Goal: Task Accomplishment & Management: Use online tool/utility

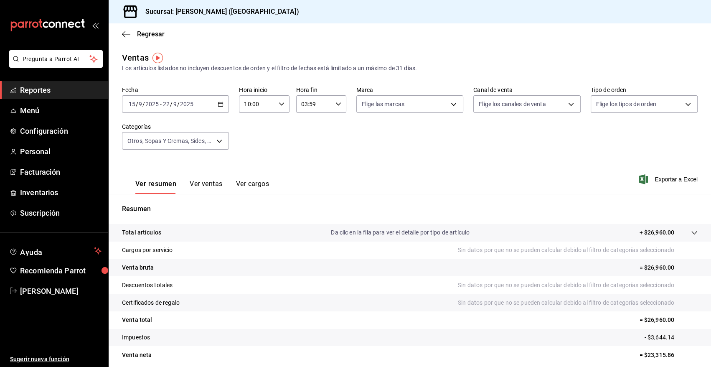
click at [53, 92] on span "Reportes" at bounding box center [60, 89] width 81 height 11
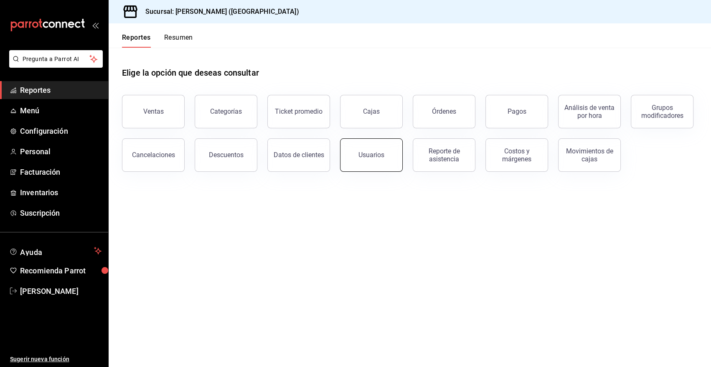
click at [372, 162] on button "Usuarios" at bounding box center [371, 154] width 63 height 33
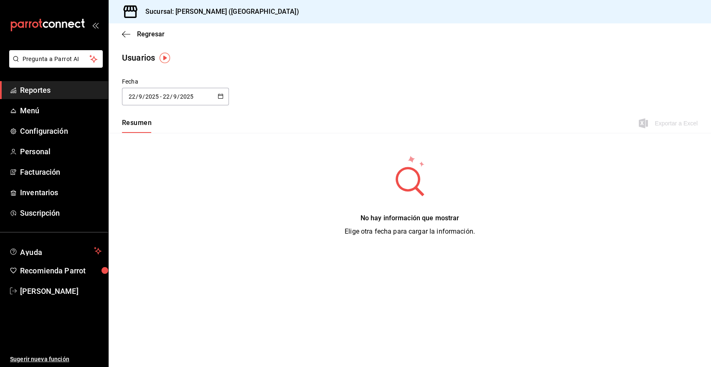
click at [37, 91] on span "Reportes" at bounding box center [60, 89] width 81 height 11
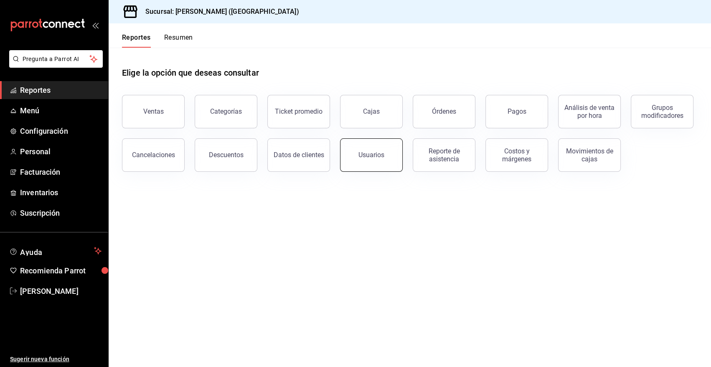
click at [372, 162] on button "Usuarios" at bounding box center [371, 154] width 63 height 33
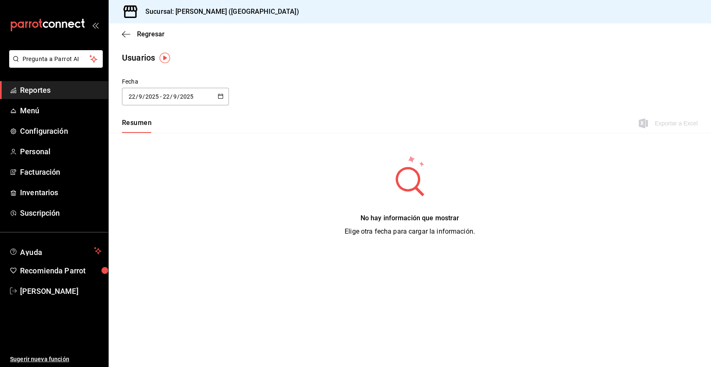
click at [153, 97] on input "2025" at bounding box center [152, 96] width 14 height 7
click at [158, 218] on li "Rango de fechas" at bounding box center [161, 217] width 79 height 19
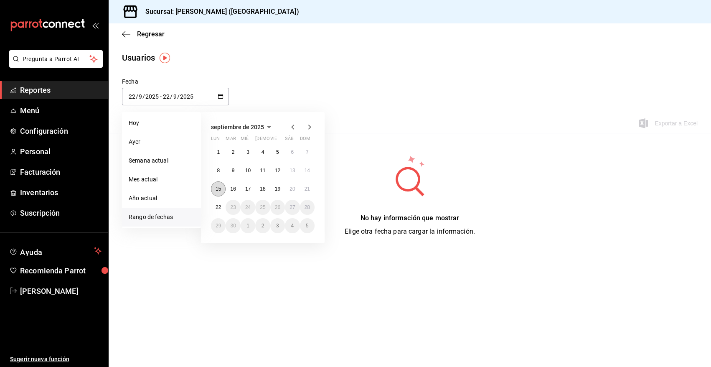
click at [221, 189] on button "15" at bounding box center [218, 188] width 15 height 15
click at [219, 209] on abbr "22" at bounding box center [218, 207] width 5 height 6
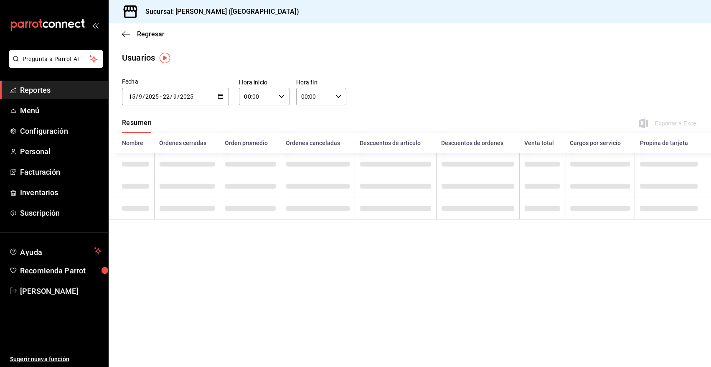
type input "[DATE]"
type input "15"
click at [281, 96] on icon "button" at bounding box center [282, 97] width 6 height 6
click at [251, 162] on span "10" at bounding box center [252, 158] width 12 height 7
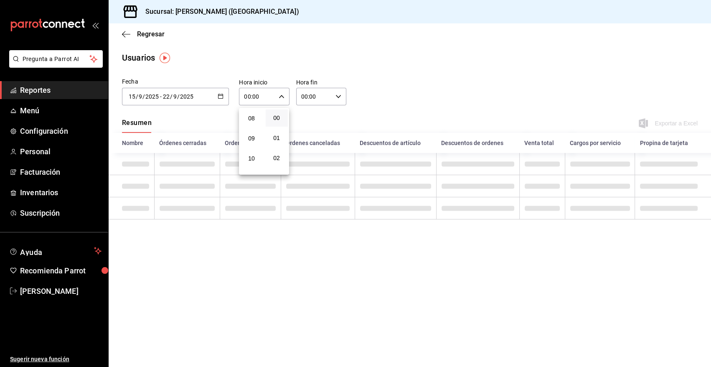
type input "10:00"
click at [337, 94] on div at bounding box center [355, 183] width 711 height 367
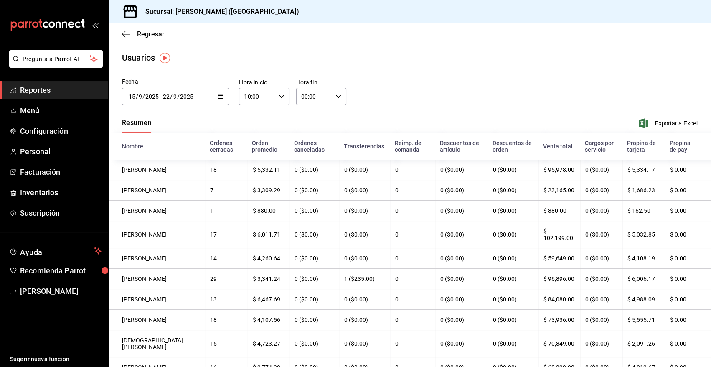
click at [337, 94] on icon "button" at bounding box center [338, 97] width 6 height 6
drag, startPoint x: 303, startPoint y: 141, endPoint x: 308, endPoint y: 141, distance: 5.0
click at [303, 140] on span "03" at bounding box center [307, 137] width 12 height 7
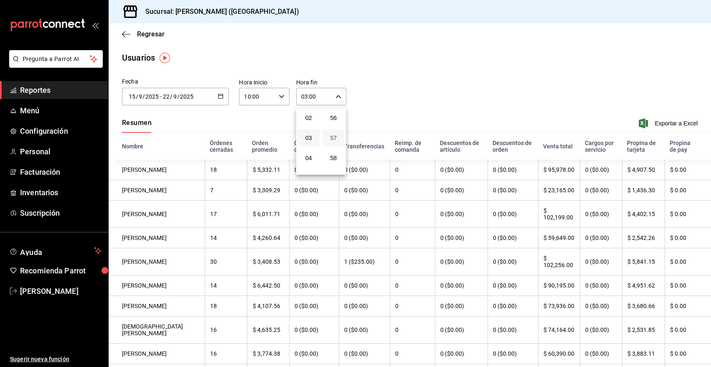
scroll to position [1144, 0]
click at [332, 167] on span "59" at bounding box center [334, 164] width 12 height 7
type input "03:59"
click at [449, 94] on div at bounding box center [355, 183] width 711 height 367
click at [668, 123] on span "Exportar a Excel" at bounding box center [668, 123] width 57 height 10
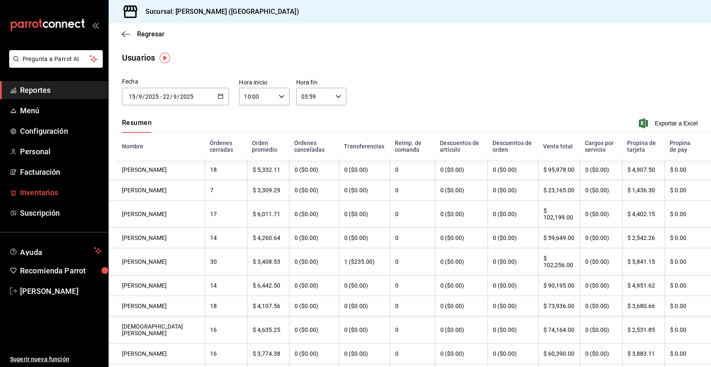
click at [48, 194] on span "Inventarios" at bounding box center [60, 192] width 81 height 11
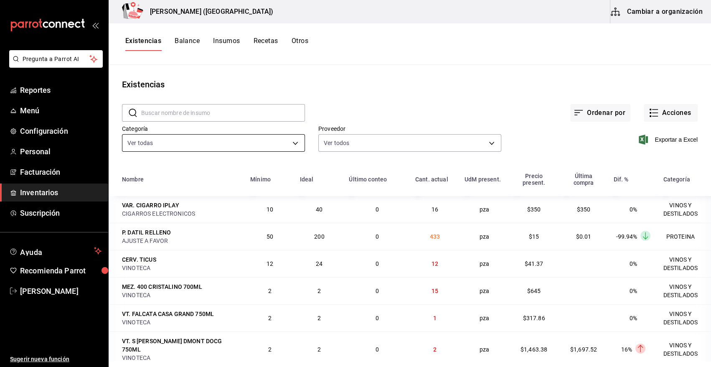
click at [274, 143] on body "Pregunta a Parrot AI Reportes Menú Configuración Personal Facturación Inventari…" at bounding box center [355, 180] width 711 height 361
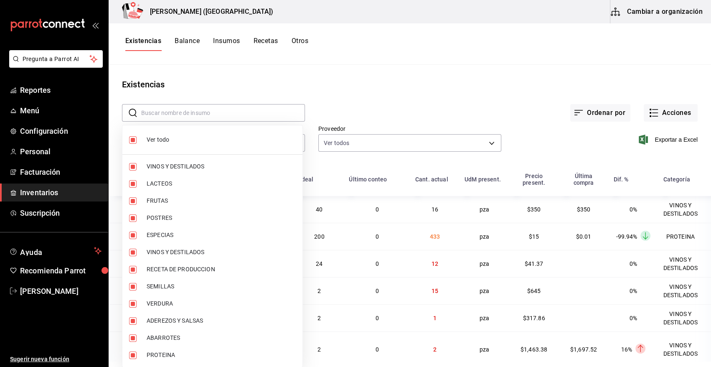
click at [148, 141] on span "Ver todo" at bounding box center [221, 139] width 149 height 9
checkbox input "false"
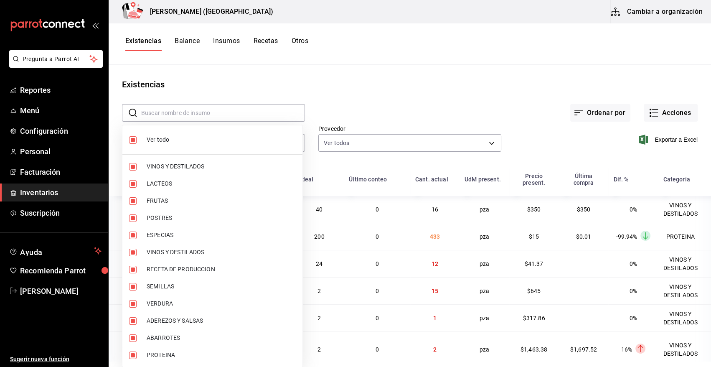
checkbox input "false"
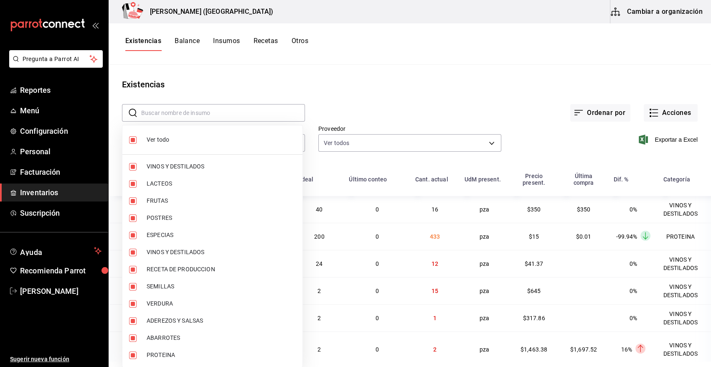
checkbox input "false"
click at [165, 355] on span "PROTEINA" at bounding box center [221, 354] width 149 height 9
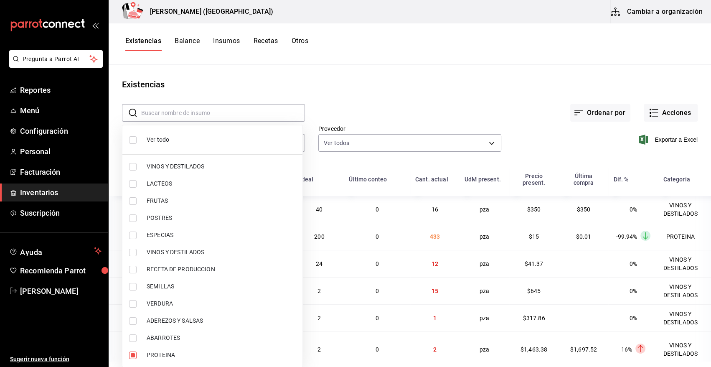
type input "3e90cef9-1dc9-474d-8316-d124f624c148"
checkbox input "true"
click at [415, 101] on div at bounding box center [355, 183] width 711 height 367
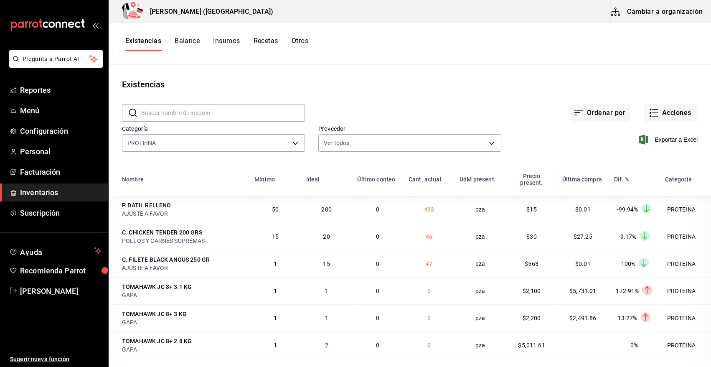
click at [560, 143] on div "Ver todo VINOS Y DESTILADOS LACTEOS FRUTAS POSTRES ESPECIAS VINOS Y DESTILADOS …" at bounding box center [355, 183] width 711 height 367
drag, startPoint x: 667, startPoint y: 139, endPoint x: 583, endPoint y: 155, distance: 85.3
click at [667, 139] on span "Exportar a Excel" at bounding box center [668, 139] width 57 height 10
click at [664, 114] on button "Acciones" at bounding box center [671, 113] width 54 height 18
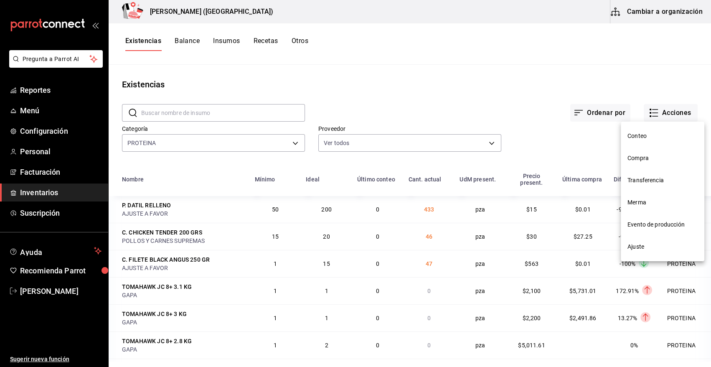
click at [640, 157] on span "Compra" at bounding box center [662, 158] width 70 height 9
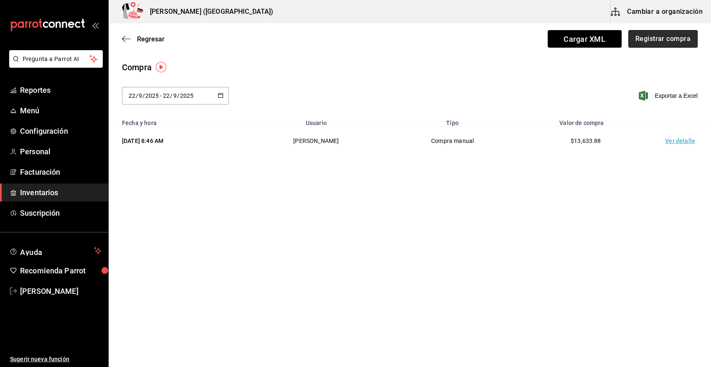
click at [669, 39] on button "Registrar compra" at bounding box center [662, 39] width 69 height 18
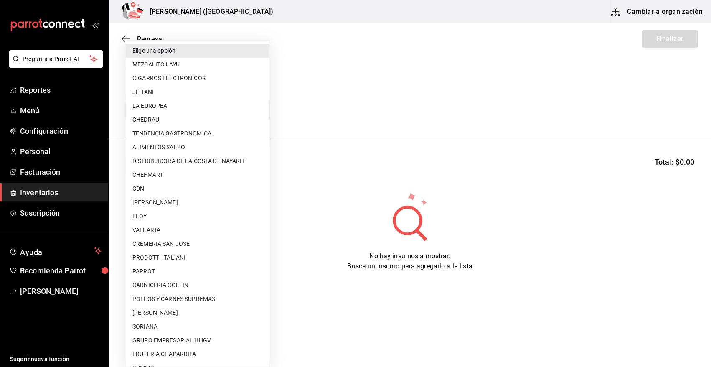
click at [218, 109] on body "Pregunta a Parrot AI Reportes Menú Configuración Personal Facturación Inventari…" at bounding box center [355, 159] width 711 height 319
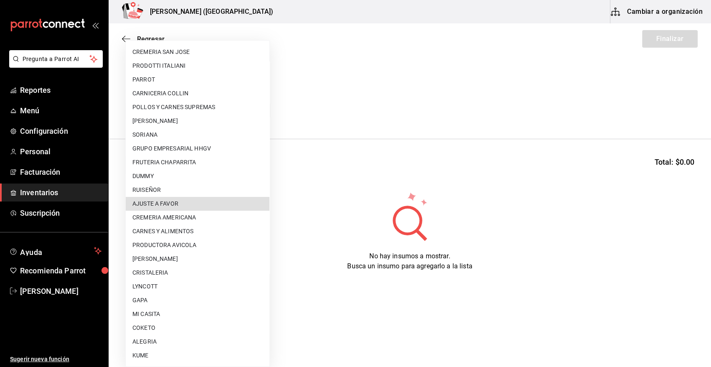
click at [168, 204] on li "AJUSTE A FAVOR" at bounding box center [198, 204] width 144 height 14
type input "dd0fbccd-e034-4acc-8432-7d1d5e23f321"
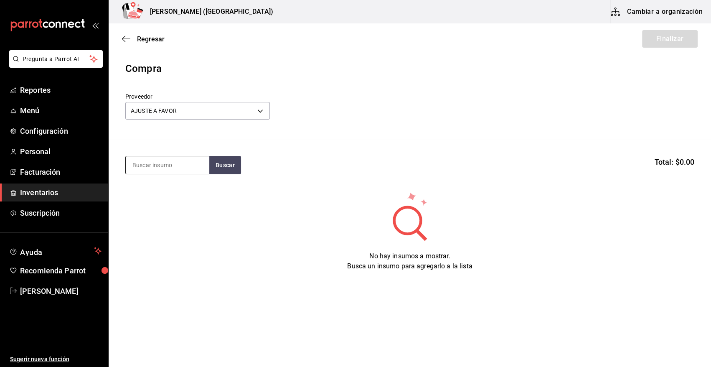
click at [162, 163] on input at bounding box center [168, 165] width 84 height 18
type input "taco"
click at [219, 169] on button "Buscar" at bounding box center [225, 165] width 32 height 18
click at [160, 193] on div "C. TACO COSTILLA" at bounding box center [166, 189] width 68 height 10
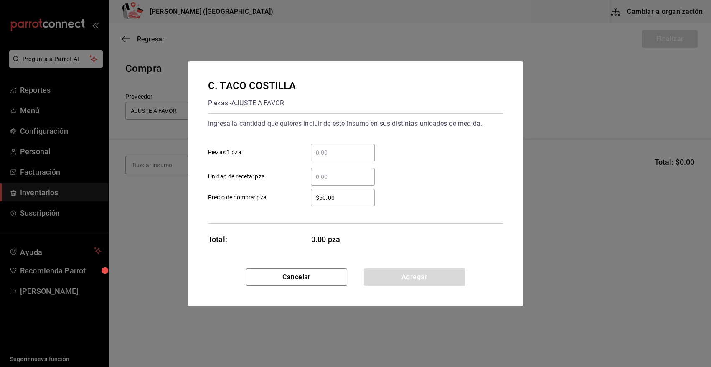
click at [330, 151] on input "​ Piezas 1 pza" at bounding box center [343, 152] width 64 height 10
type input "1"
click at [391, 144] on div "1 ​ Piezas 1 pza" at bounding box center [352, 149] width 302 height 24
drag, startPoint x: 361, startPoint y: 201, endPoint x: 283, endPoint y: 204, distance: 77.7
click at [283, 204] on label "$60.00 ​ Precio de compra: pza" at bounding box center [291, 198] width 167 height 18
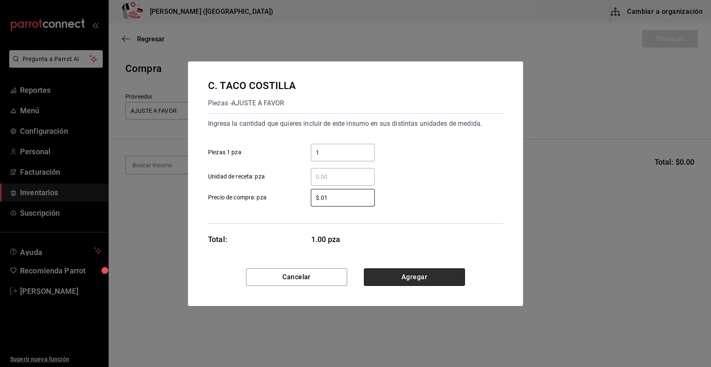
type input "$0.01"
click at [426, 273] on button "Agregar" at bounding box center [414, 277] width 101 height 18
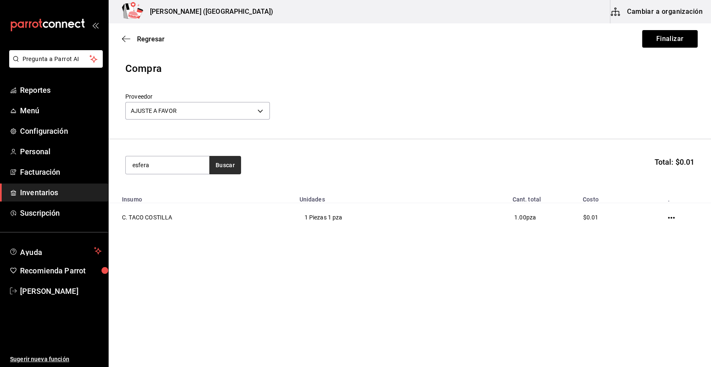
type input "esfera"
click at [224, 165] on button "Buscar" at bounding box center [225, 165] width 32 height 18
click at [182, 187] on div "M. SALMON ESFERAS" at bounding box center [166, 189] width 68 height 10
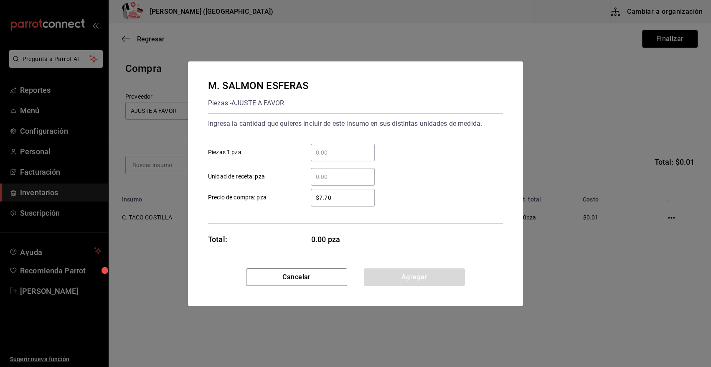
click at [346, 152] on input "​ Piezas 1 pza" at bounding box center [343, 152] width 64 height 10
type input "10"
drag, startPoint x: 337, startPoint y: 198, endPoint x: 304, endPoint y: 205, distance: 33.7
click at [304, 205] on div "$7.70 ​" at bounding box center [335, 198] width 77 height 18
type input "$0.01"
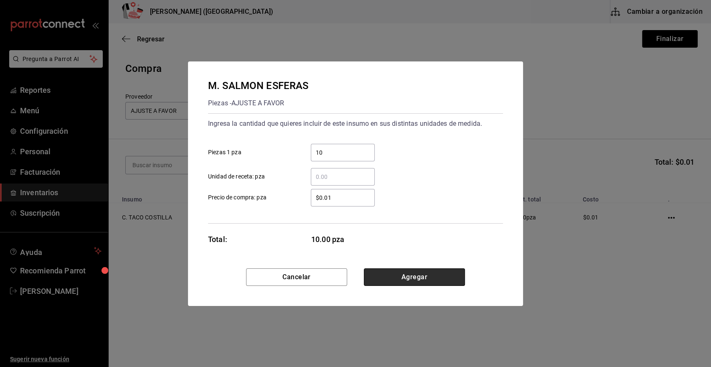
click at [408, 279] on button "Agregar" at bounding box center [414, 277] width 101 height 18
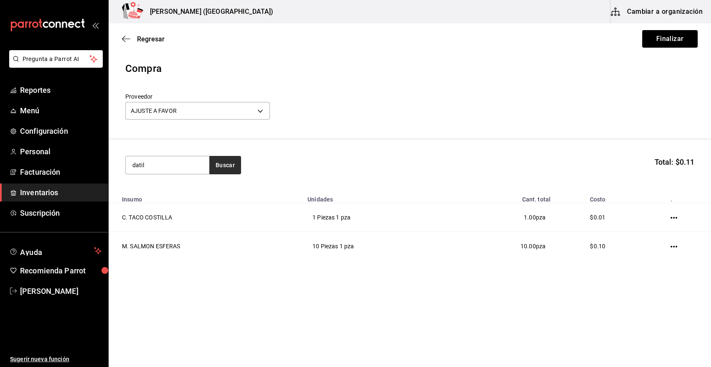
type input "datil"
click at [222, 164] on button "Buscar" at bounding box center [225, 165] width 32 height 18
click at [179, 192] on div "P. DATIL RELLENO" at bounding box center [167, 189] width 70 height 10
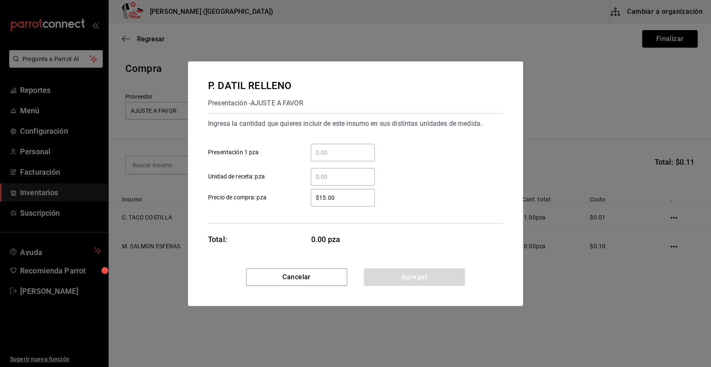
click at [335, 147] on input "​ Presentación 1 pza" at bounding box center [343, 152] width 64 height 10
type input "20"
drag, startPoint x: 359, startPoint y: 203, endPoint x: 225, endPoint y: 176, distance: 136.9
click at [233, 180] on div "Ingresa la cantidad que quieres incluir de este insumo en sus distintas unidade…" at bounding box center [355, 168] width 295 height 110
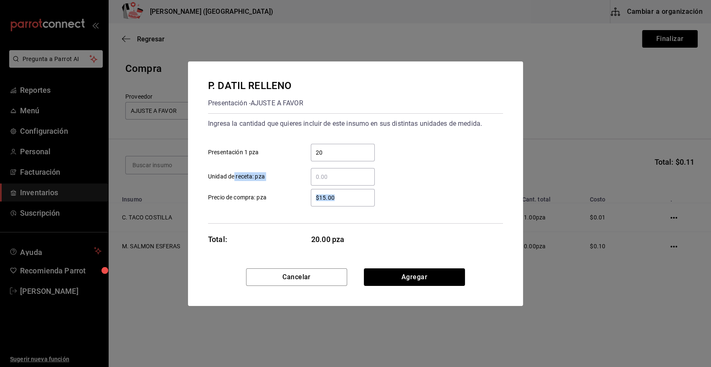
click at [354, 200] on input "$15.00" at bounding box center [343, 198] width 64 height 10
drag, startPoint x: 408, startPoint y: 188, endPoint x: 358, endPoint y: 208, distance: 53.9
click at [404, 188] on div "$15.00 ​ Precio de compra: pza" at bounding box center [352, 194] width 302 height 24
drag, startPoint x: 346, startPoint y: 197, endPoint x: 302, endPoint y: 195, distance: 44.3
click at [302, 195] on div "$15.00 ​" at bounding box center [335, 198] width 77 height 18
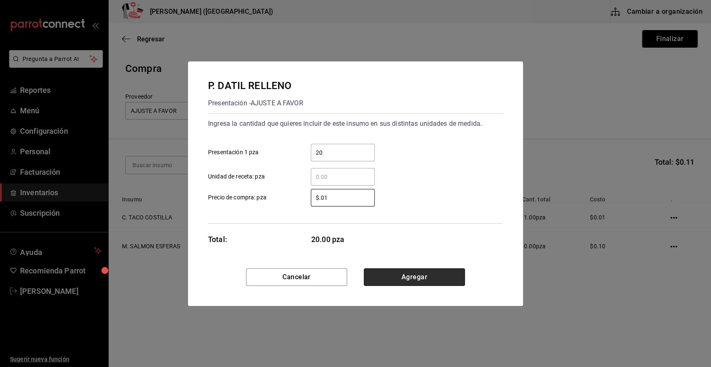
type input "$0.01"
click at [445, 282] on button "Agregar" at bounding box center [414, 277] width 101 height 18
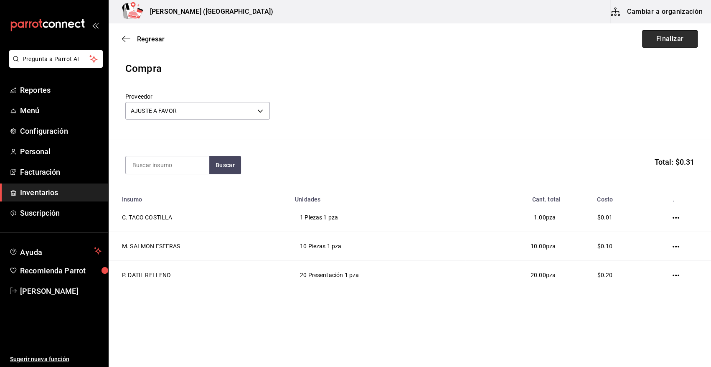
click at [679, 37] on button "Finalizar" at bounding box center [670, 39] width 56 height 18
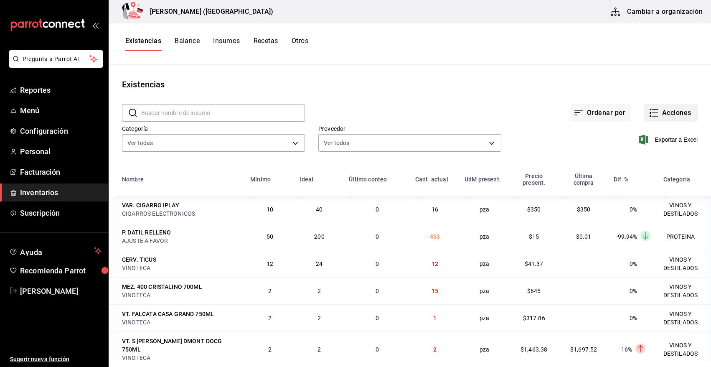
click at [672, 110] on button "Acciones" at bounding box center [671, 113] width 54 height 18
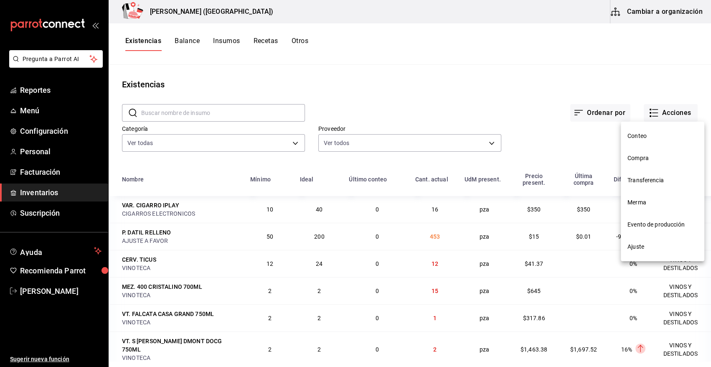
click at [636, 156] on span "Compra" at bounding box center [662, 158] width 70 height 9
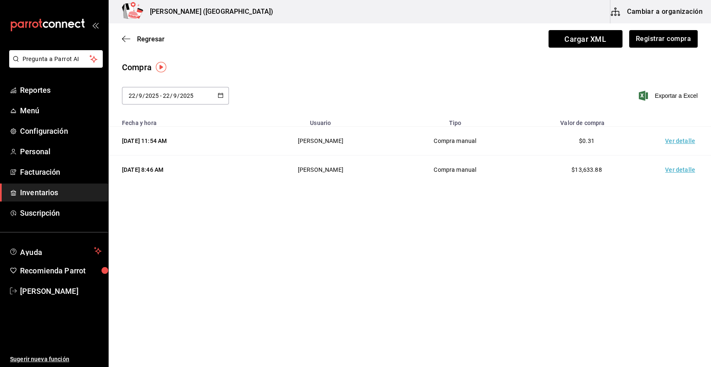
click at [689, 145] on td "Ver detalle" at bounding box center [681, 141] width 58 height 29
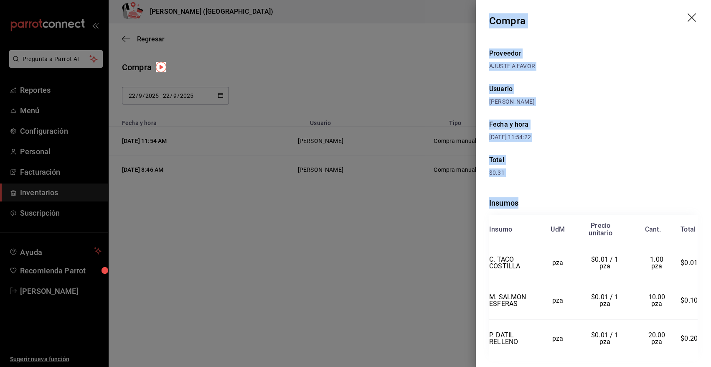
scroll to position [20, 0]
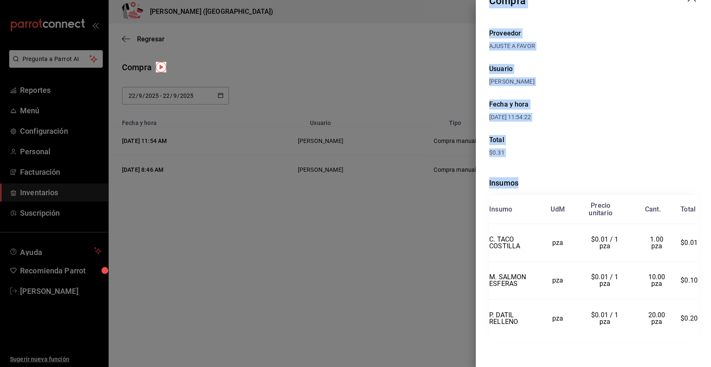
drag, startPoint x: 489, startPoint y: 18, endPoint x: 692, endPoint y: 326, distance: 369.0
click at [692, 326] on div "Compra Proveedor AJUSTE A FAVOR Usuario [PERSON_NAME] y hora [DATE] 11:54:22 To…" at bounding box center [593, 183] width 235 height 367
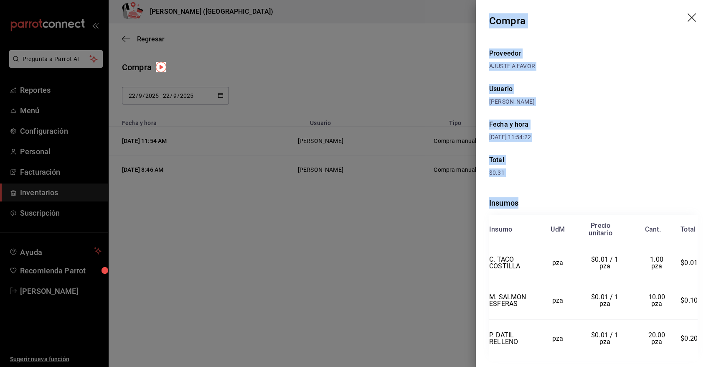
drag, startPoint x: 684, startPoint y: 18, endPoint x: 677, endPoint y: 18, distance: 7.5
click at [687, 18] on icon "drag" at bounding box center [692, 18] width 10 height 10
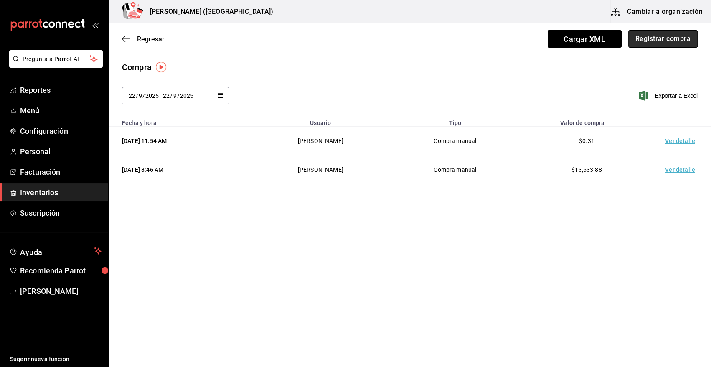
click at [655, 40] on button "Registrar compra" at bounding box center [662, 39] width 69 height 18
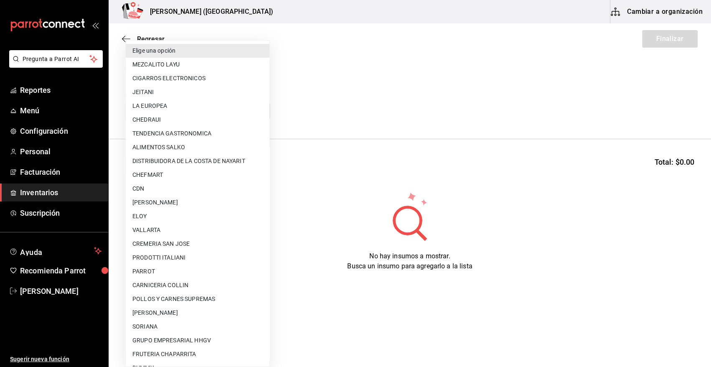
click at [202, 112] on body "Pregunta a Parrot AI Reportes Menú Configuración Personal Facturación Inventari…" at bounding box center [355, 159] width 711 height 319
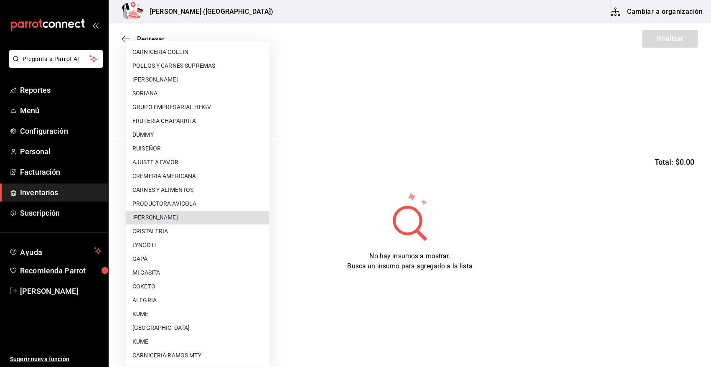
scroll to position [426, 0]
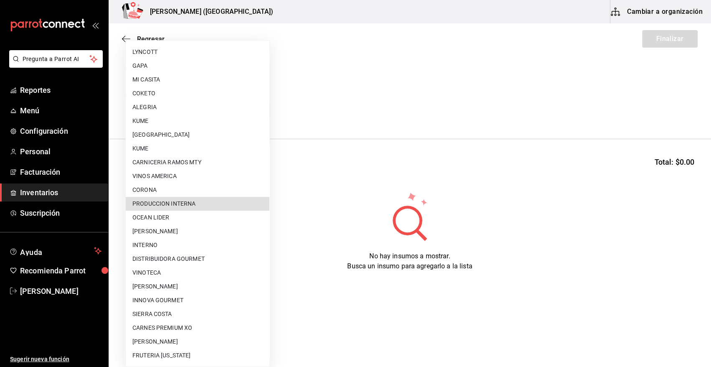
click at [218, 203] on li "PRODUCCION INTERNA" at bounding box center [198, 204] width 144 height 14
type input "ca5c8321-042a-43fe-a3bd-6967aa3ca48f"
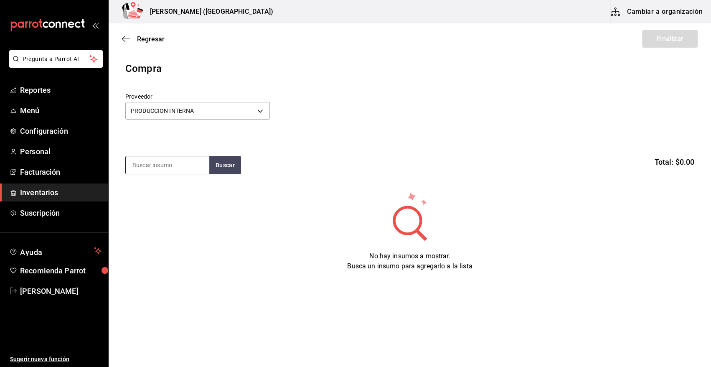
click at [171, 163] on input at bounding box center [168, 165] width 84 height 18
type input "volcan"
click at [223, 162] on button "Buscar" at bounding box center [225, 165] width 32 height 18
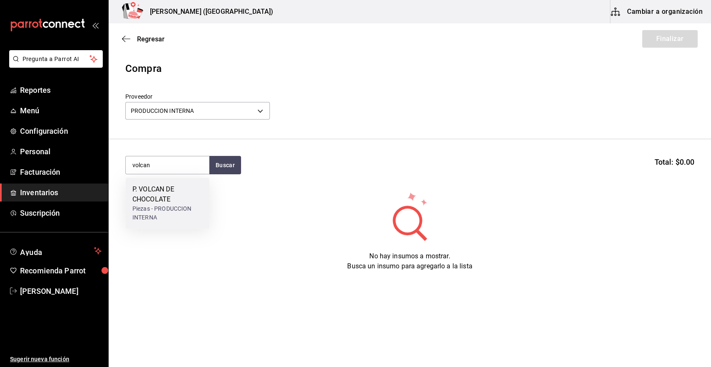
click at [172, 192] on div "P. VOLCAN DE CHOCOLATE" at bounding box center [167, 194] width 70 height 20
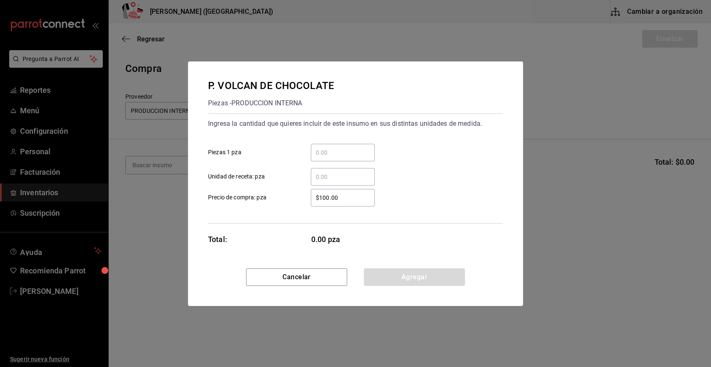
click at [344, 155] on input "​ Piezas 1 pza" at bounding box center [343, 152] width 64 height 10
type input "20"
drag, startPoint x: 344, startPoint y: 199, endPoint x: 221, endPoint y: 198, distance: 123.2
click at [221, 198] on label "$100.00 ​ Precio de compra: pza" at bounding box center [291, 198] width 167 height 18
type input "$0.01"
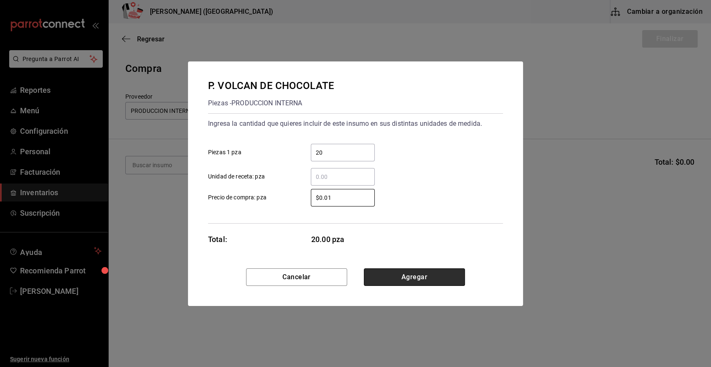
click at [421, 280] on button "Agregar" at bounding box center [414, 277] width 101 height 18
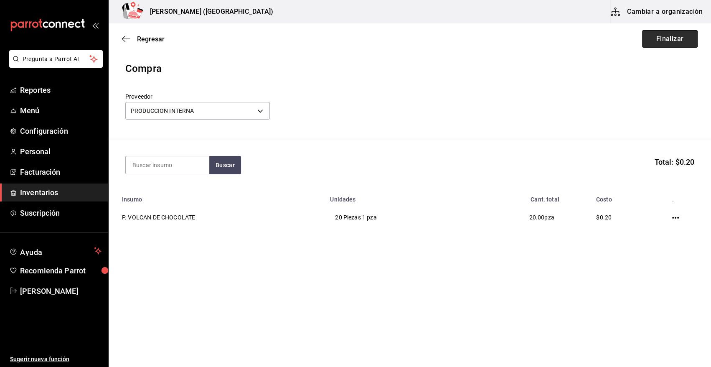
click at [676, 38] on button "Finalizar" at bounding box center [670, 39] width 56 height 18
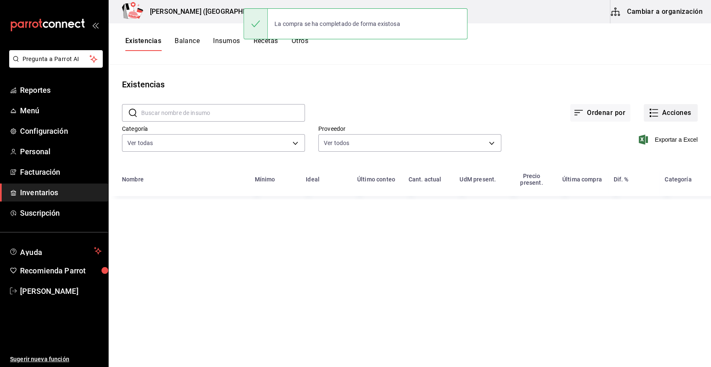
click at [672, 111] on button "Acciones" at bounding box center [671, 113] width 54 height 18
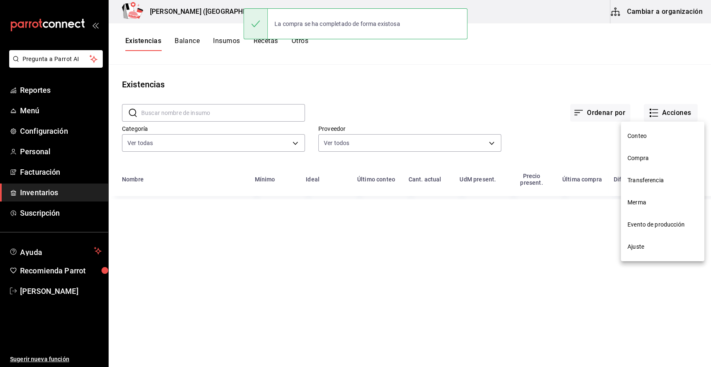
click at [644, 156] on span "Compra" at bounding box center [662, 158] width 70 height 9
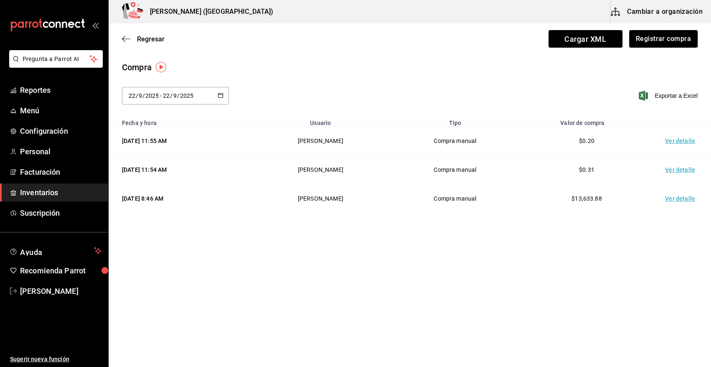
click at [675, 138] on td "Ver detalle" at bounding box center [681, 141] width 58 height 29
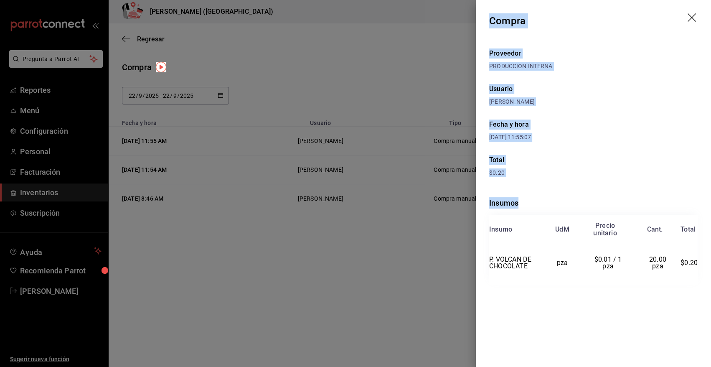
drag, startPoint x: 489, startPoint y: 20, endPoint x: 701, endPoint y: 279, distance: 334.4
click at [701, 279] on div "Compra Proveedor PRODUCCION INTERNA Usuario [PERSON_NAME] y hora [DATE] 11:55:0…" at bounding box center [593, 183] width 235 height 367
click at [691, 18] on icon "drag" at bounding box center [691, 17] width 8 height 8
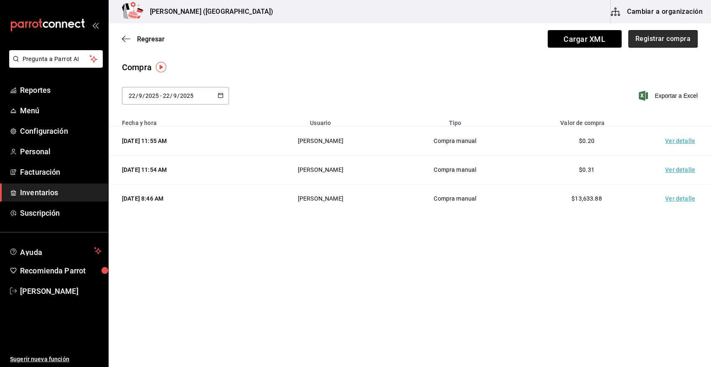
click at [669, 38] on button "Registrar compra" at bounding box center [662, 39] width 69 height 18
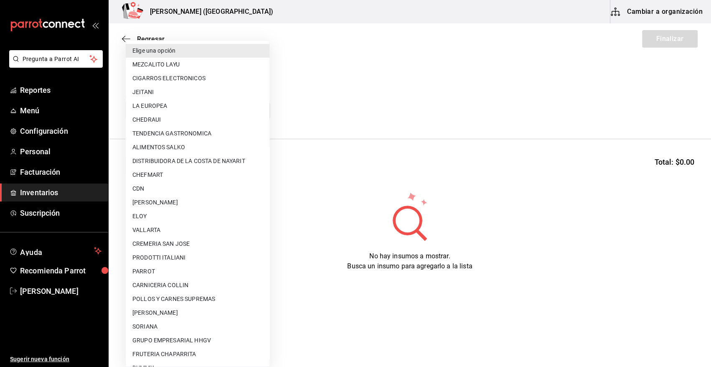
click at [253, 112] on body "Pregunta a Parrot AI Reportes Menú Configuración Personal Facturación Inventari…" at bounding box center [355, 159] width 711 height 319
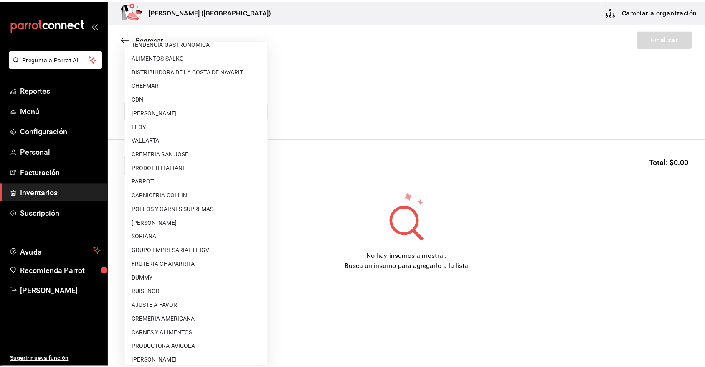
scroll to position [97, 0]
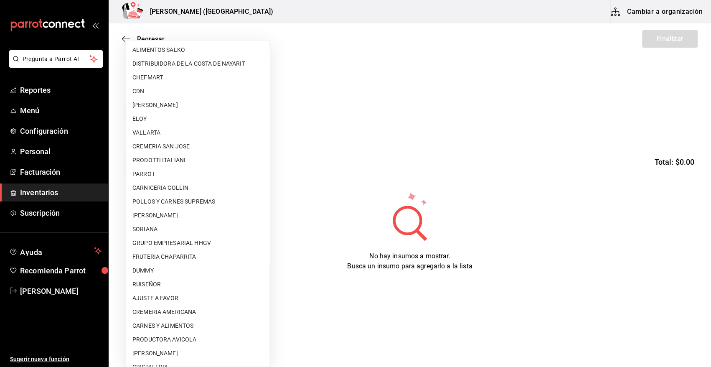
click at [186, 301] on li "AJUSTE A FAVOR" at bounding box center [198, 298] width 144 height 14
type input "dd0fbccd-e034-4acc-8432-7d1d5e23f321"
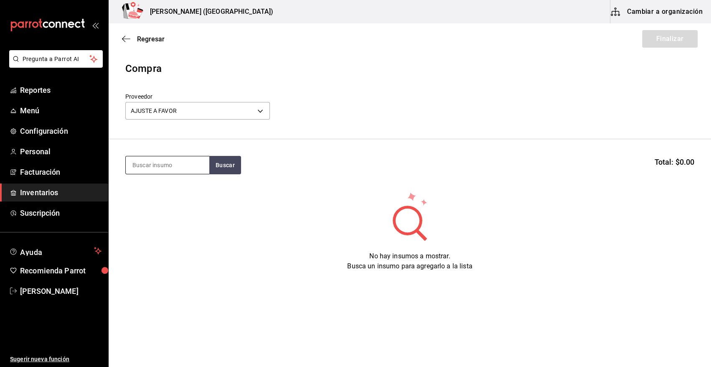
click at [167, 166] on input at bounding box center [168, 165] width 84 height 18
type input "filete"
click at [223, 161] on button "Buscar" at bounding box center [225, 165] width 32 height 18
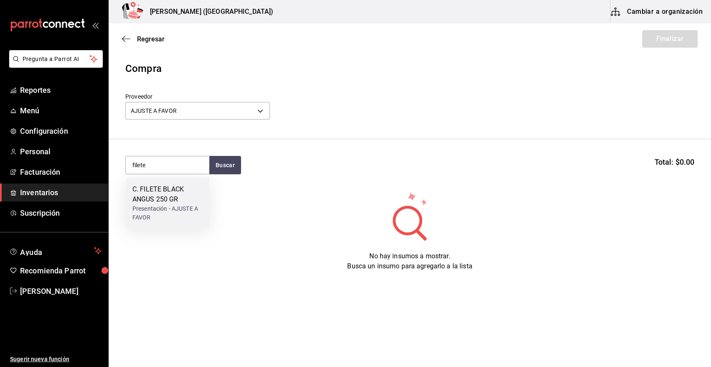
click at [168, 205] on div "Presentación - AJUSTE A FAVOR" at bounding box center [167, 213] width 70 height 18
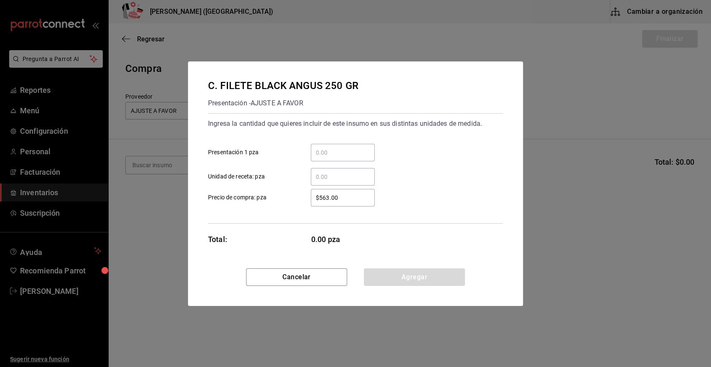
click at [349, 154] on input "​ Presentación 1 pza" at bounding box center [343, 152] width 64 height 10
type input "6"
drag, startPoint x: 343, startPoint y: 201, endPoint x: 274, endPoint y: 201, distance: 69.7
click at [274, 201] on label "$563.00 ​ Precio de compra: pza" at bounding box center [291, 198] width 167 height 18
type input "$0.01"
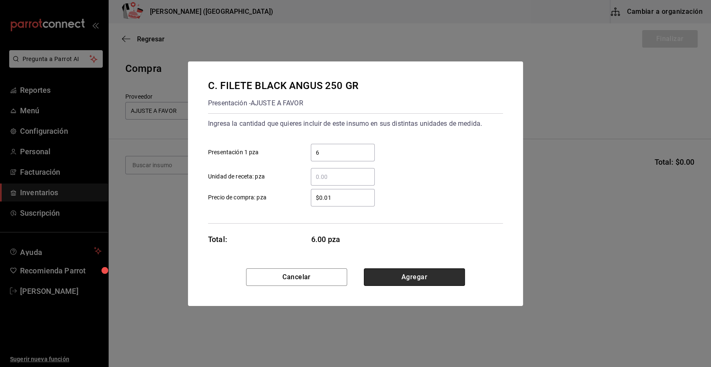
click at [398, 279] on button "Agregar" at bounding box center [414, 277] width 101 height 18
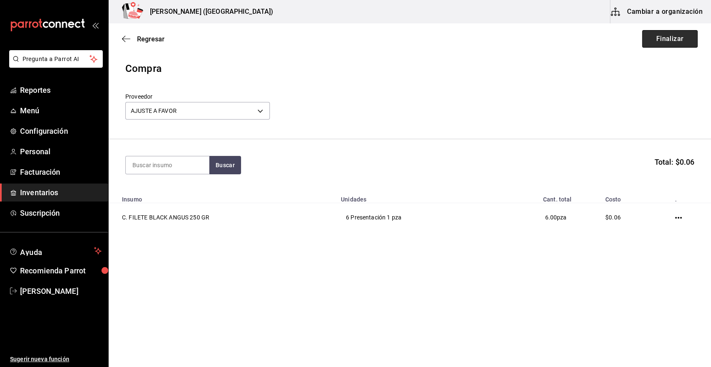
click at [657, 37] on button "Finalizar" at bounding box center [670, 39] width 56 height 18
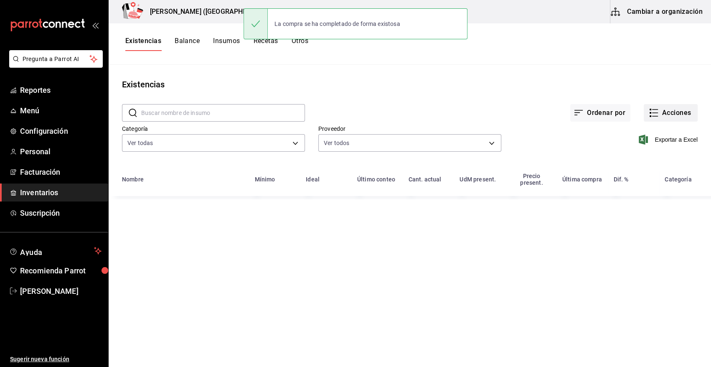
click at [681, 116] on button "Acciones" at bounding box center [671, 113] width 54 height 18
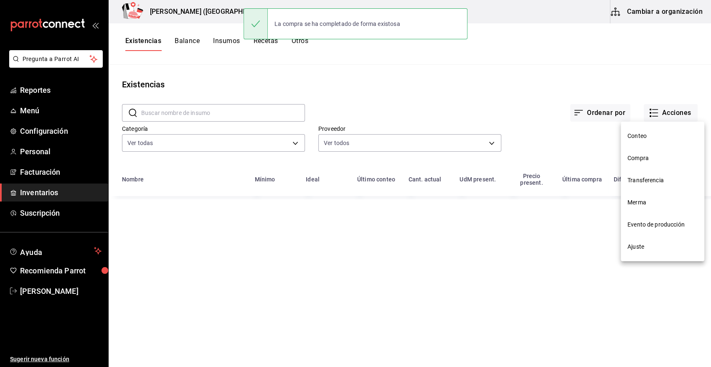
click at [639, 157] on span "Compra" at bounding box center [662, 158] width 70 height 9
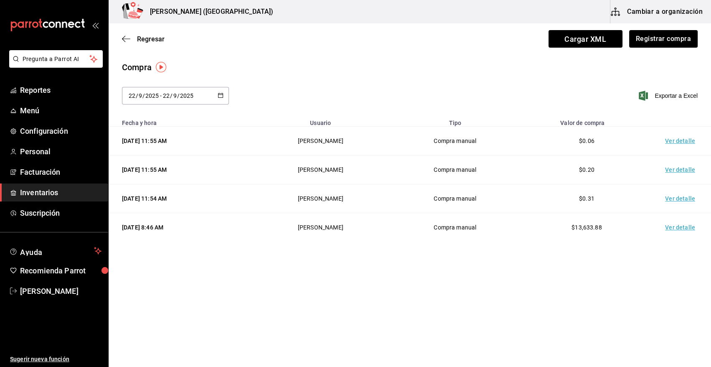
click at [680, 138] on td "Ver detalle" at bounding box center [681, 141] width 58 height 29
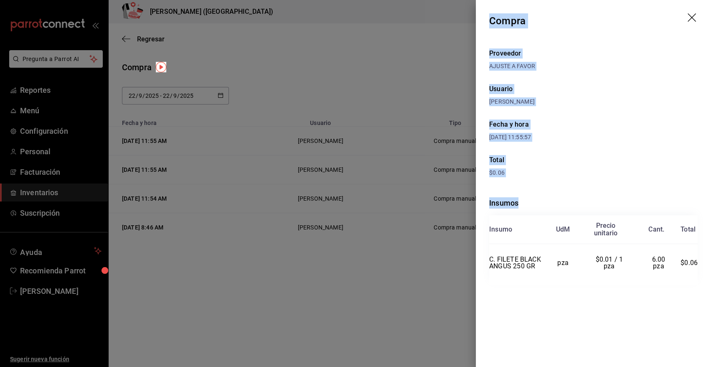
drag, startPoint x: 490, startPoint y: 19, endPoint x: 710, endPoint y: 262, distance: 327.6
click at [710, 262] on div "Compra Proveedor AJUSTE A FAVOR Usuario [PERSON_NAME] y hora [DATE] 11:55:57 To…" at bounding box center [593, 183] width 235 height 367
copy div "Compra Proveedor AJUSTE A FAVOR Usuario [PERSON_NAME] y hora [DATE] 11:55:57 To…"
click at [692, 18] on icon "drag" at bounding box center [692, 18] width 10 height 10
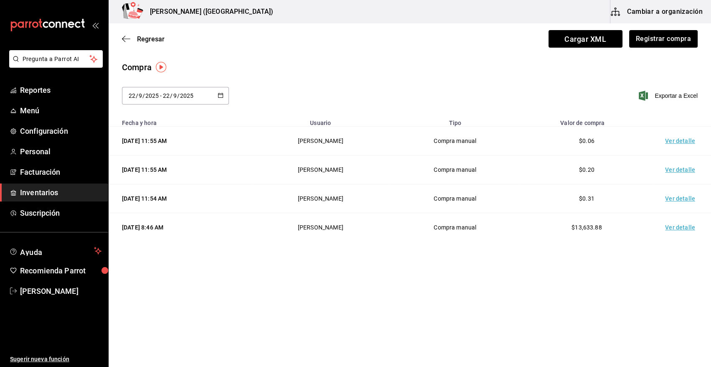
click at [83, 192] on span "Inventarios" at bounding box center [60, 192] width 81 height 11
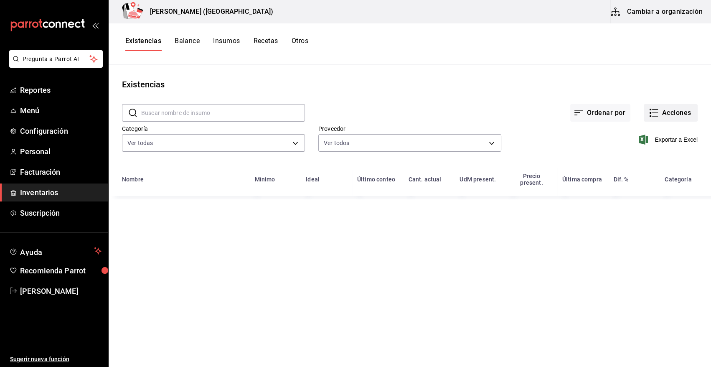
click at [674, 113] on button "Acciones" at bounding box center [671, 113] width 54 height 18
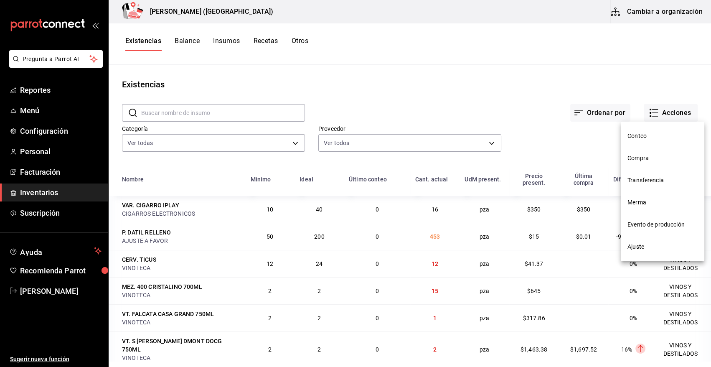
click at [638, 203] on span "Merma" at bounding box center [662, 202] width 70 height 9
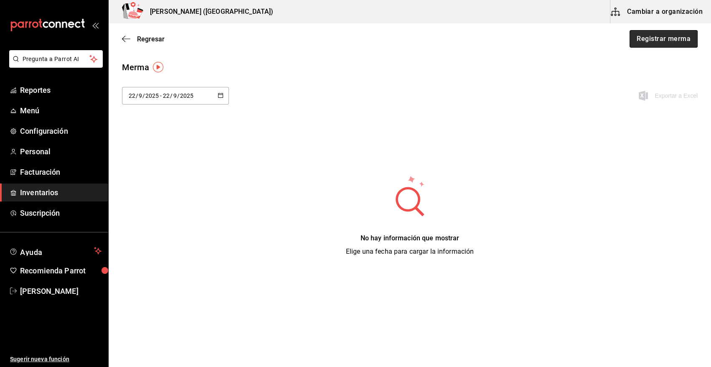
click at [653, 41] on button "Registrar merma" at bounding box center [663, 39] width 68 height 18
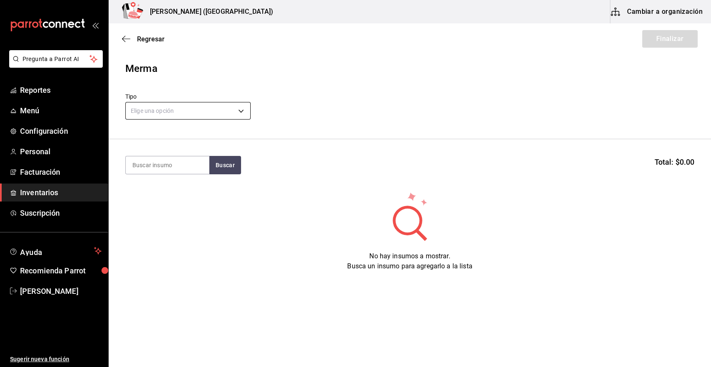
click at [195, 109] on body "Pregunta a Parrot AI Reportes Menú Configuración Personal Facturación Inventari…" at bounding box center [355, 159] width 711 height 319
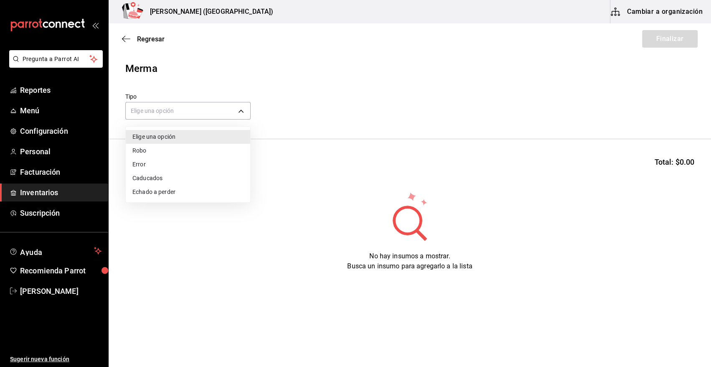
click at [158, 167] on li "Error" at bounding box center [188, 164] width 124 height 14
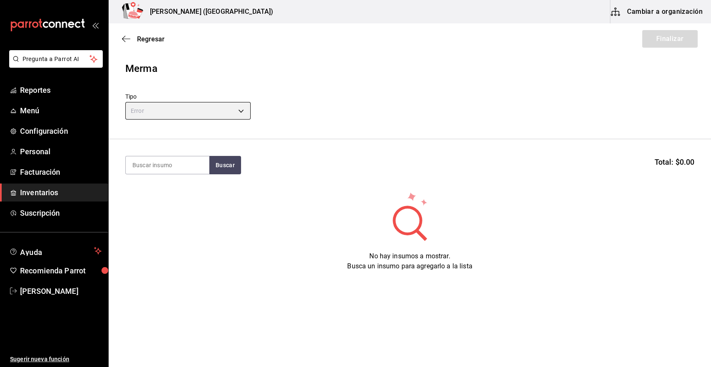
type input "ERROR"
click at [167, 162] on input at bounding box center [168, 165] width 84 height 18
type input "FILETE"
click at [212, 167] on button "Buscar" at bounding box center [225, 165] width 32 height 18
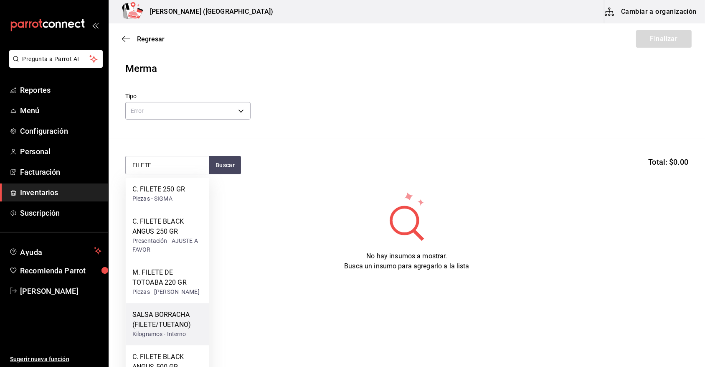
scroll to position [55, 0]
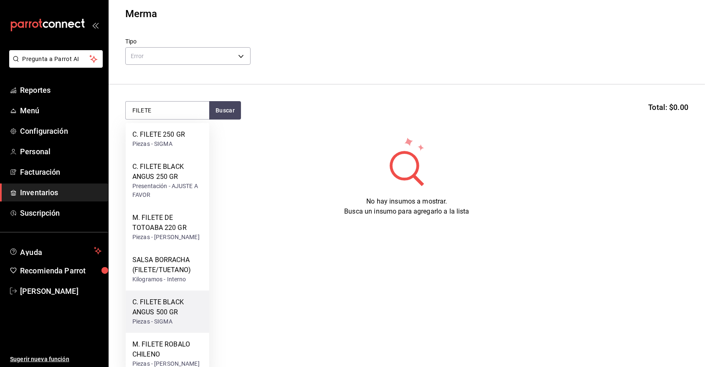
click at [158, 326] on div "Piezas - SIGMA" at bounding box center [167, 321] width 70 height 9
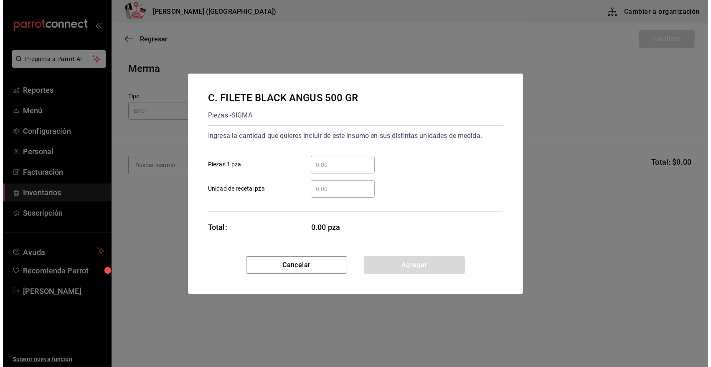
scroll to position [0, 0]
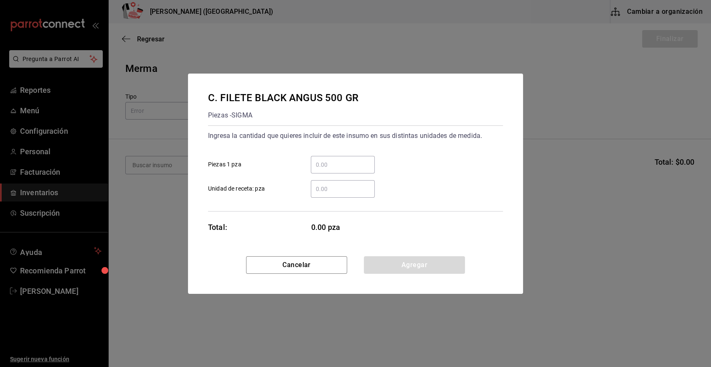
click at [330, 165] on input "​ Piezas 1 pza" at bounding box center [343, 165] width 64 height 10
type input "3"
click at [388, 269] on button "Agregar" at bounding box center [414, 265] width 101 height 18
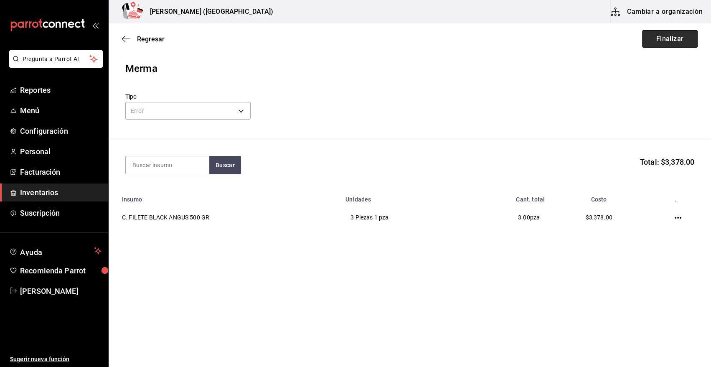
click at [669, 41] on button "Finalizar" at bounding box center [670, 39] width 56 height 18
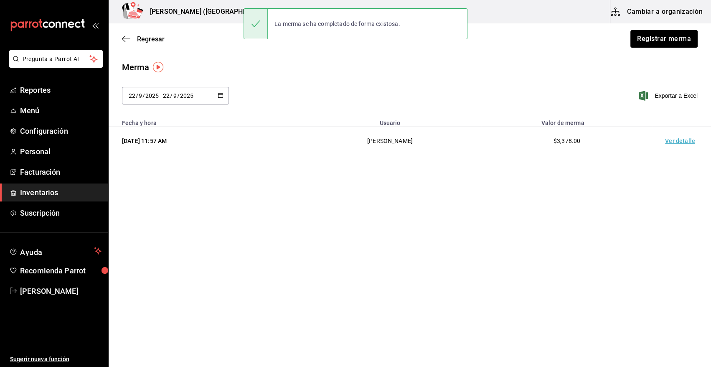
click at [682, 143] on td "Ver detalle" at bounding box center [681, 141] width 58 height 29
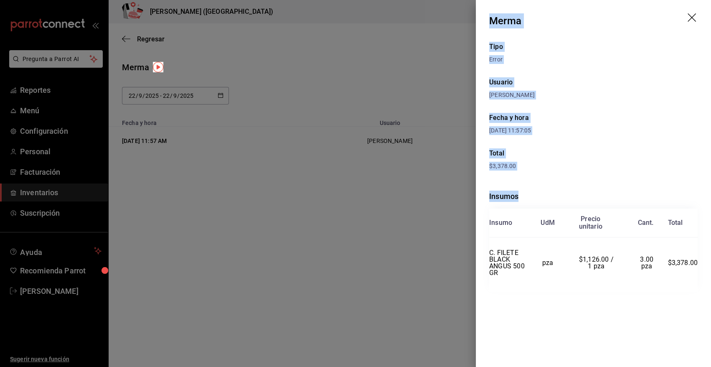
drag, startPoint x: 490, startPoint y: 21, endPoint x: 705, endPoint y: 264, distance: 324.0
click at [705, 264] on div "Merma Tipo Error Usuario [PERSON_NAME] y hora [DATE] 11:57:05 Total $3,378.00 I…" at bounding box center [593, 183] width 235 height 367
copy div "Merma Tipo Error Usuario [PERSON_NAME] y hora [DATE] 11:57:05 Total $3,378.00 I…"
click at [692, 17] on icon "drag" at bounding box center [691, 17] width 8 height 8
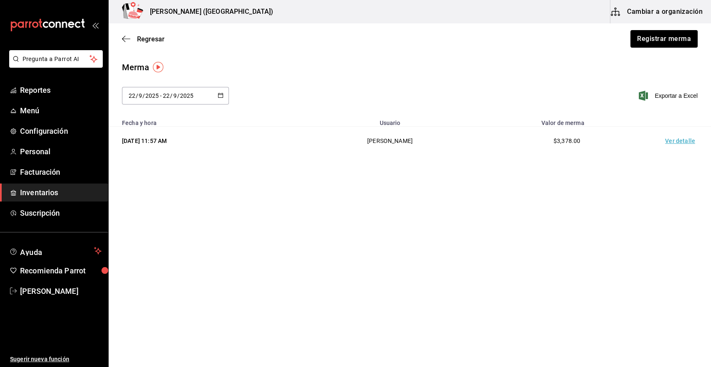
click at [84, 191] on span "Inventarios" at bounding box center [60, 192] width 81 height 11
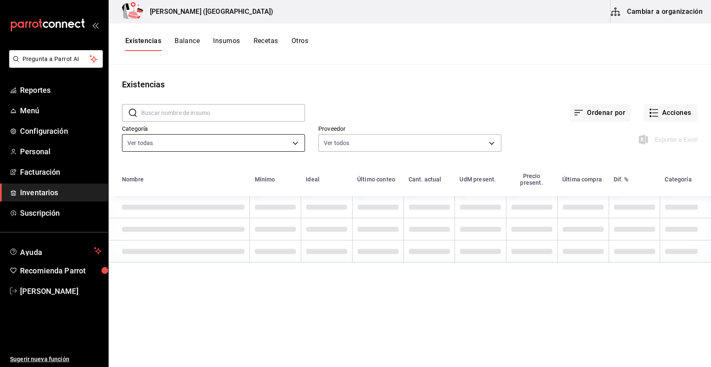
click at [210, 140] on body "Pregunta a Parrot AI Reportes Menú Configuración Personal Facturación Inventari…" at bounding box center [355, 180] width 711 height 361
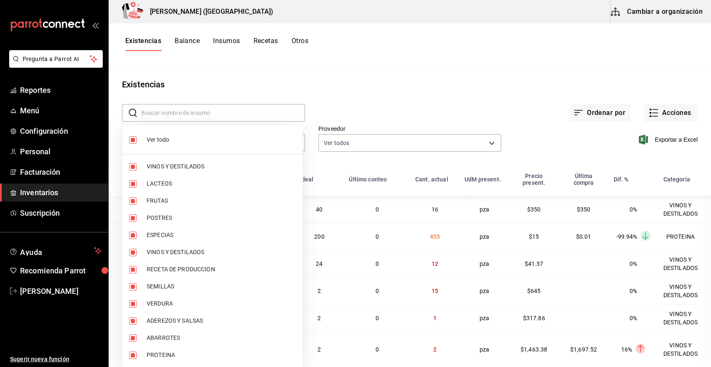
click at [137, 140] on label at bounding box center [134, 140] width 11 height 8
click at [137, 140] on input "checkbox" at bounding box center [133, 140] width 8 height 8
checkbox input "true"
type input "08f8d543-33e6-4481-bf08-168a13d25a39,fff70c4d-68a8-4fc6-afb0-e4ac07d2781f,91e5a…"
checkbox input "true"
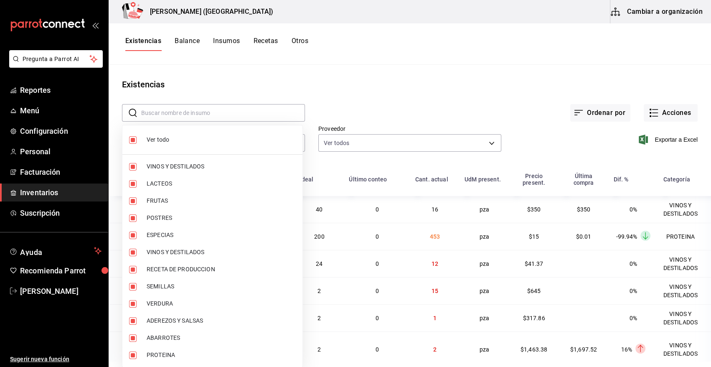
checkbox input "true"
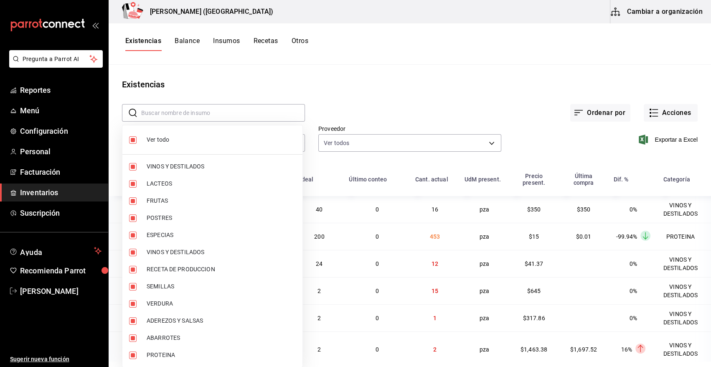
checkbox input "true"
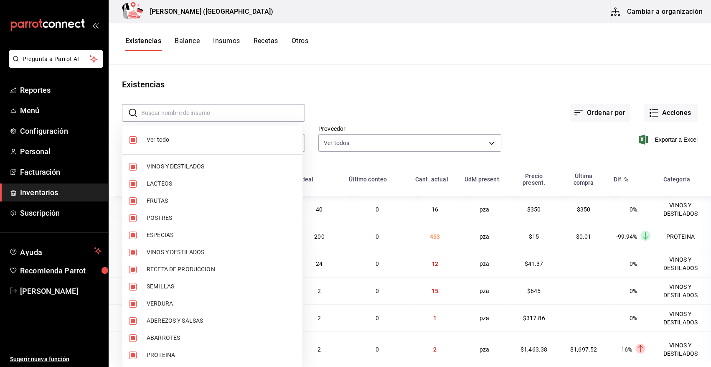
checkbox input "true"
click at [134, 139] on input "checkbox" at bounding box center [133, 140] width 8 height 8
checkbox input "false"
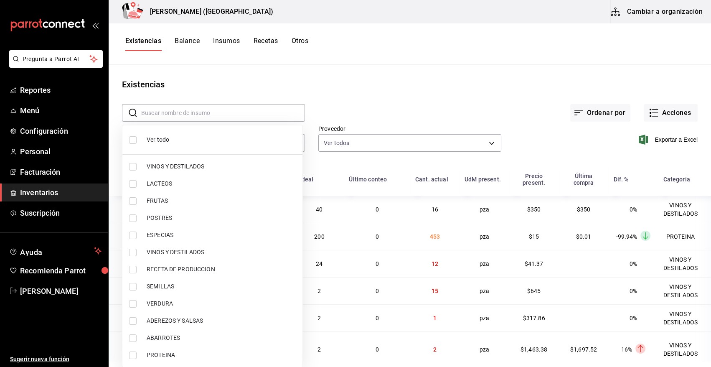
checkbox input "false"
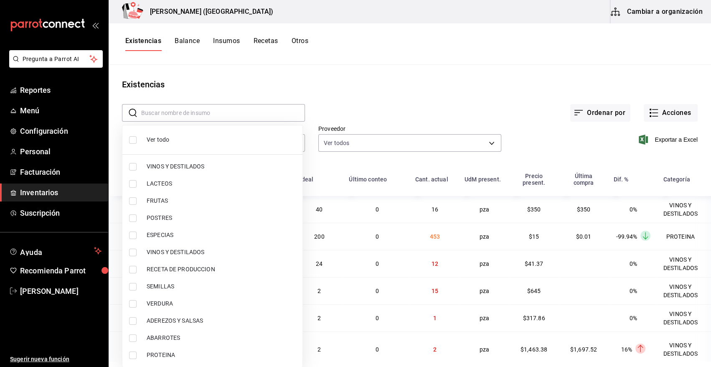
checkbox input "false"
click at [133, 357] on input "checkbox" at bounding box center [133, 355] width 8 height 8
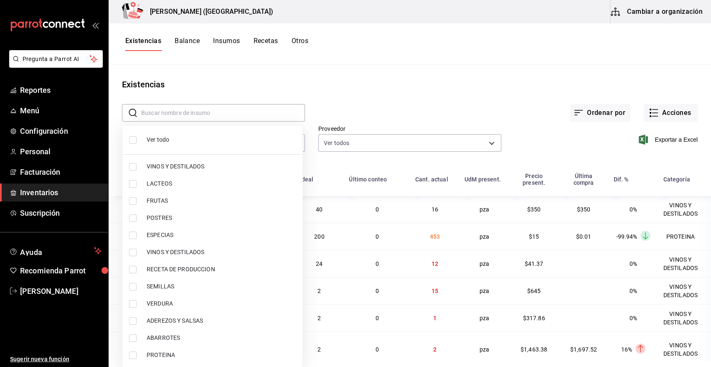
checkbox input "true"
type input "3e90cef9-1dc9-474d-8316-d124f624c148"
click at [443, 75] on div at bounding box center [355, 183] width 711 height 367
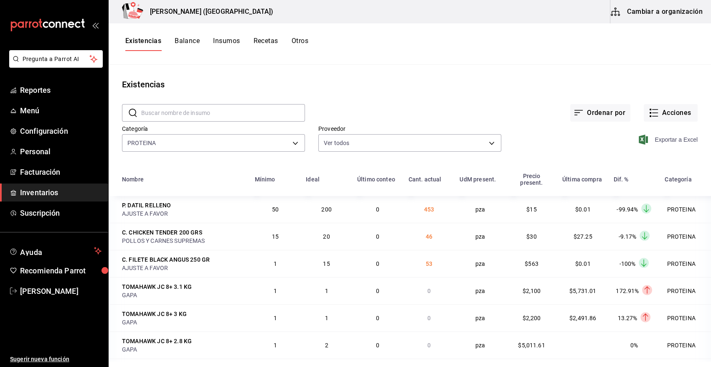
click at [652, 139] on span "Exportar a Excel" at bounding box center [668, 139] width 57 height 10
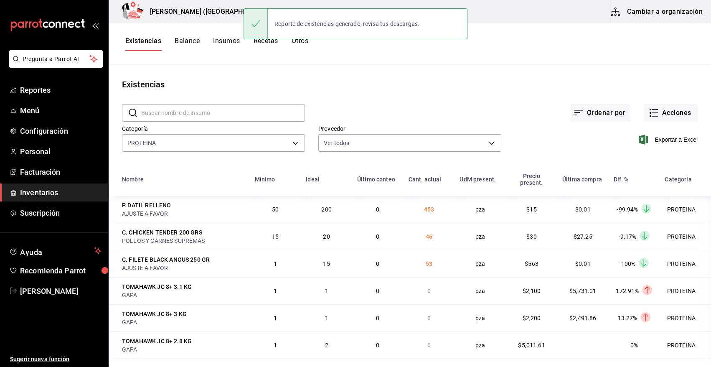
click at [459, 77] on main "Existencias ​ ​ Ordenar por Acciones Categoría PROTEINA 3e90cef9-1dc9-474d-8316…" at bounding box center [410, 213] width 602 height 296
